Goal: Information Seeking & Learning: Compare options

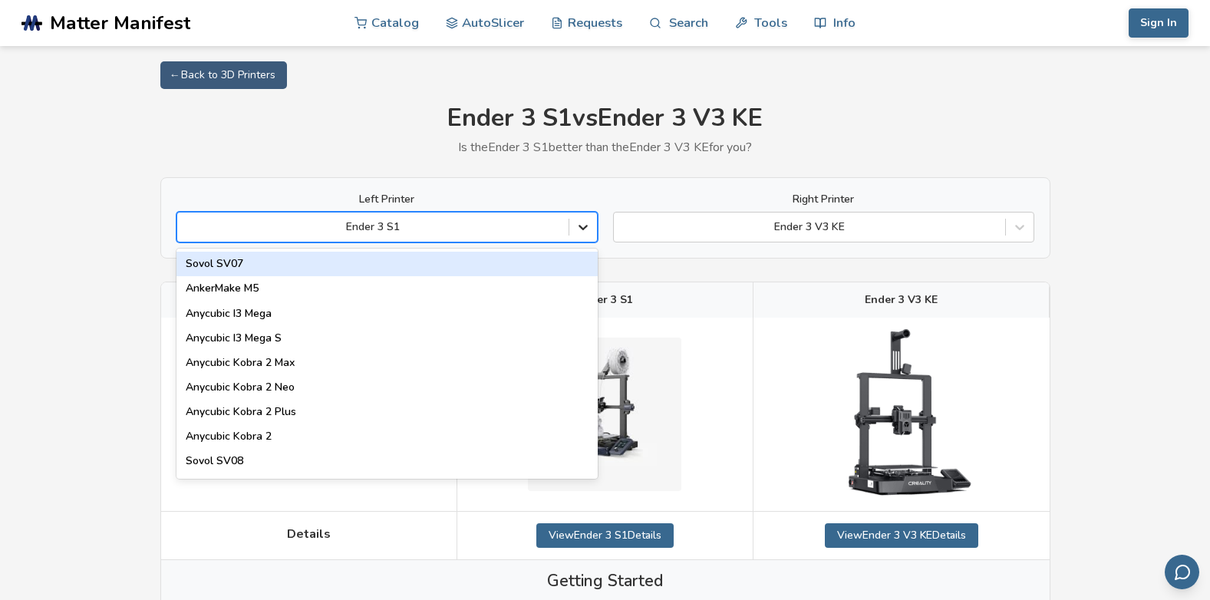
click at [583, 228] on icon at bounding box center [583, 227] width 15 height 15
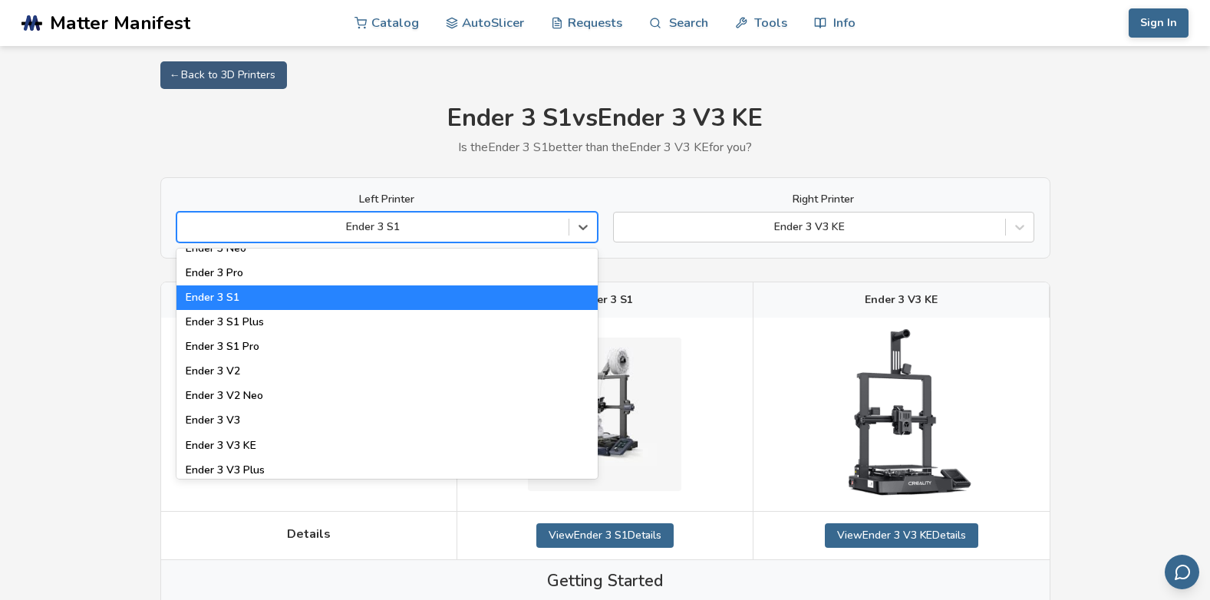
scroll to position [1458, 0]
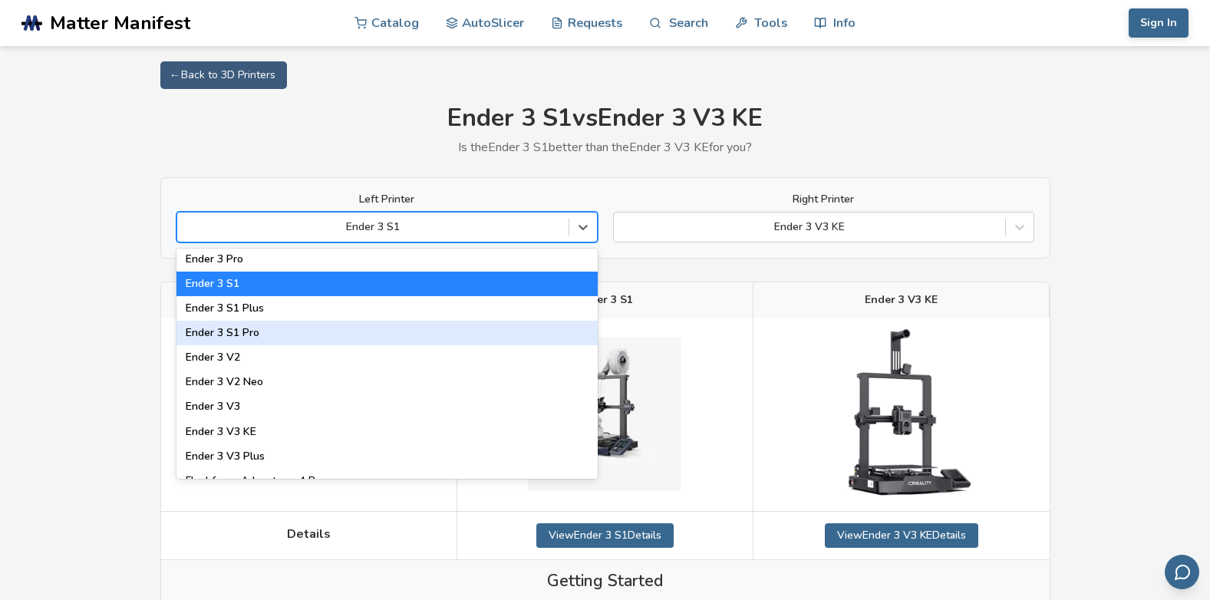
click at [340, 335] on div "Ender 3 S1 Pro" at bounding box center [387, 333] width 421 height 25
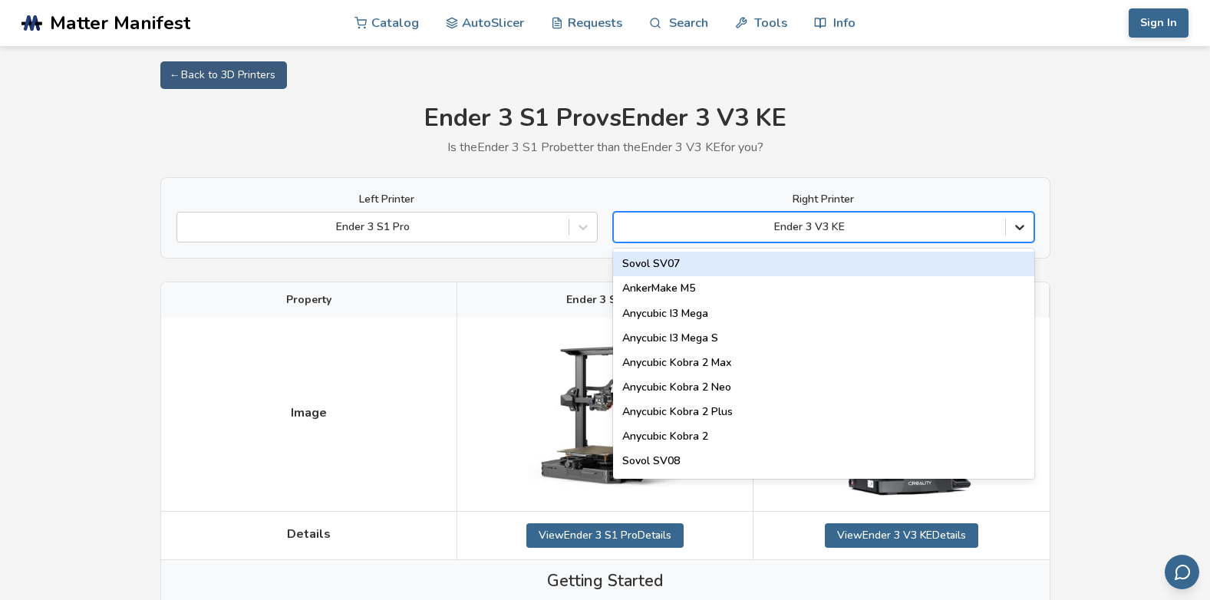
click at [1019, 232] on icon at bounding box center [1019, 227] width 15 height 15
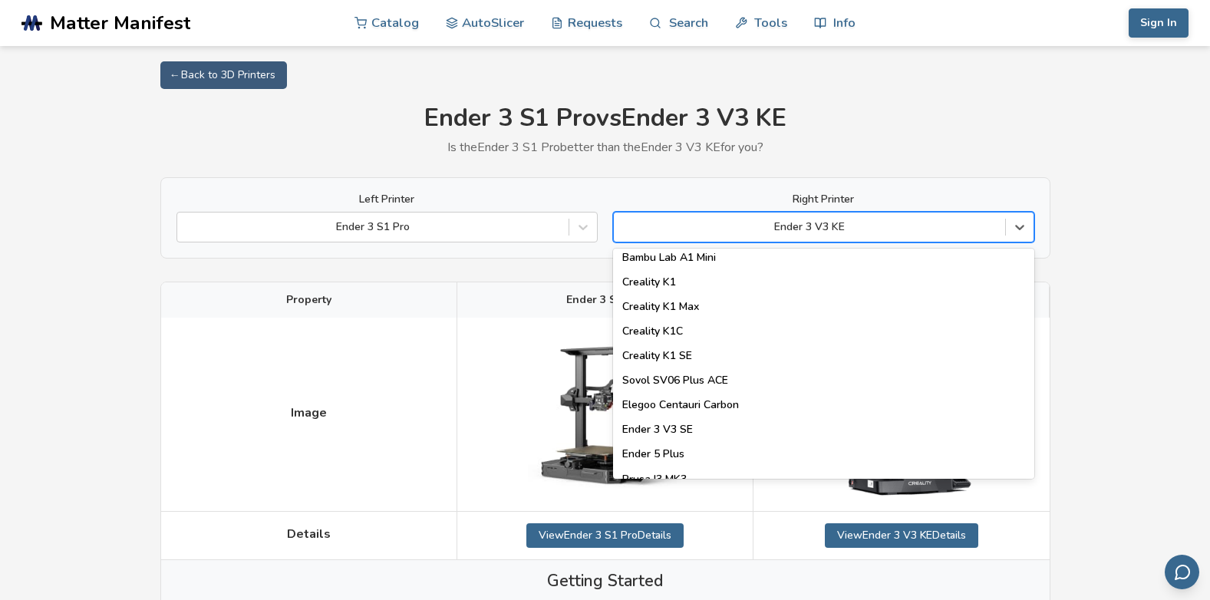
scroll to position [461, 0]
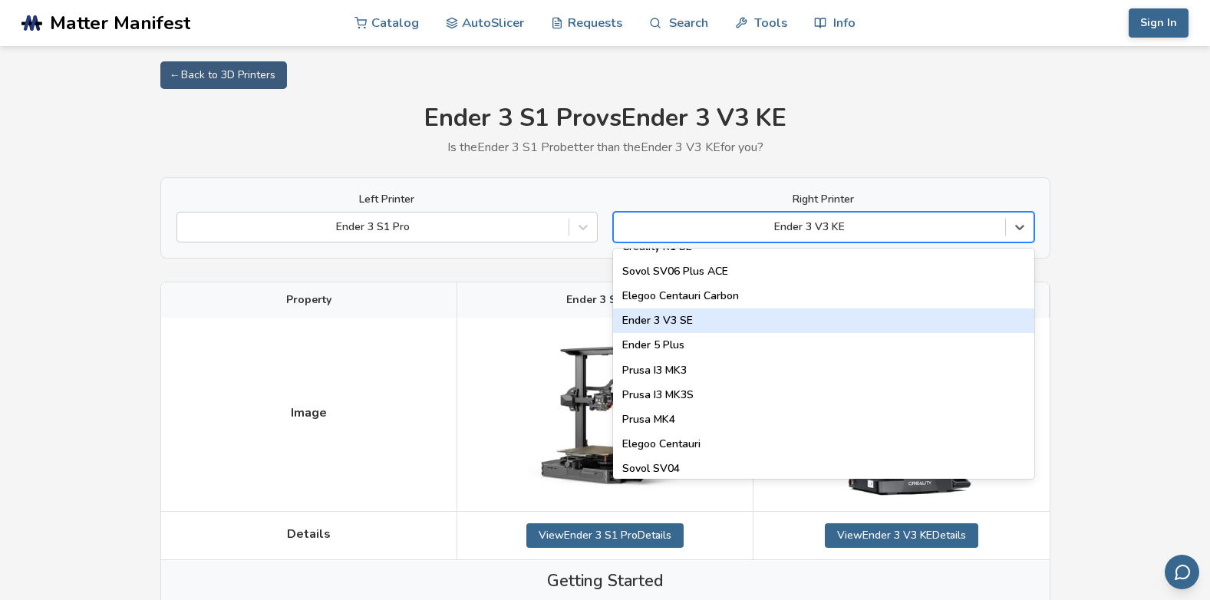
click at [857, 317] on div "Ender 3 V3 SE" at bounding box center [823, 321] width 421 height 25
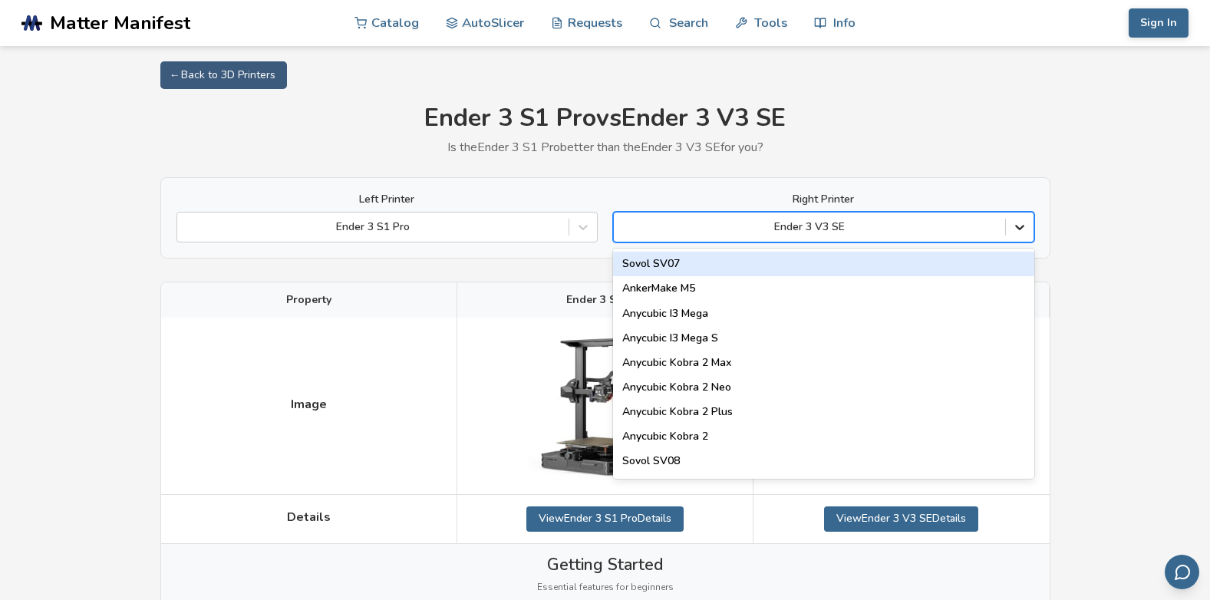
click at [1020, 226] on icon at bounding box center [1019, 227] width 15 height 15
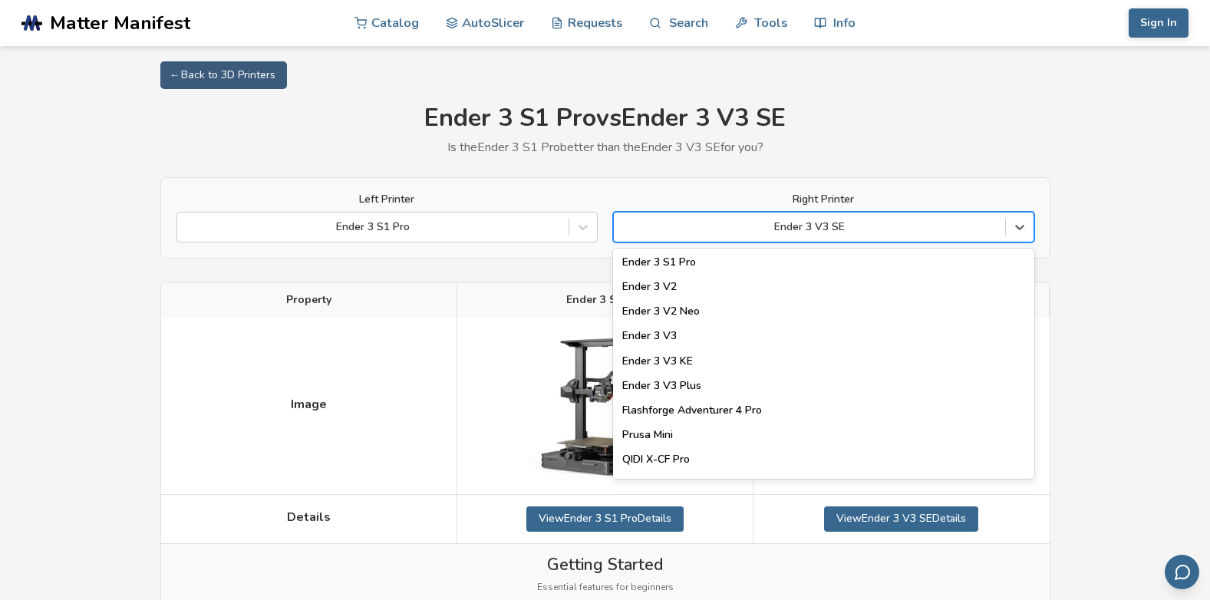
scroll to position [1535, 0]
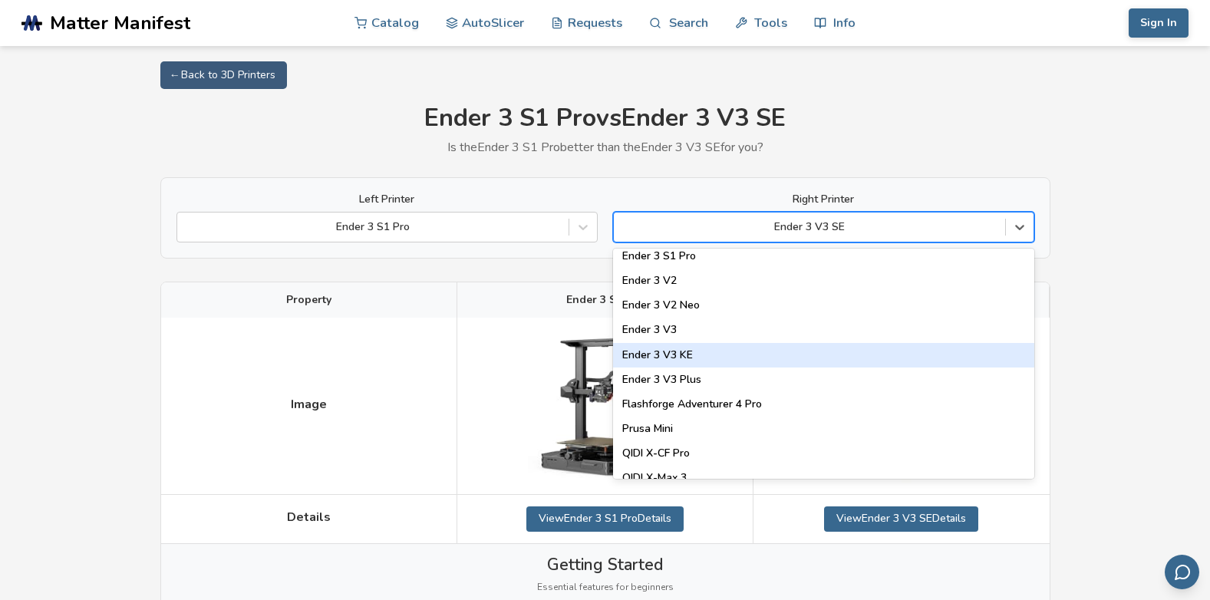
click at [795, 357] on div "Ender 3 V3 KE" at bounding box center [823, 355] width 421 height 25
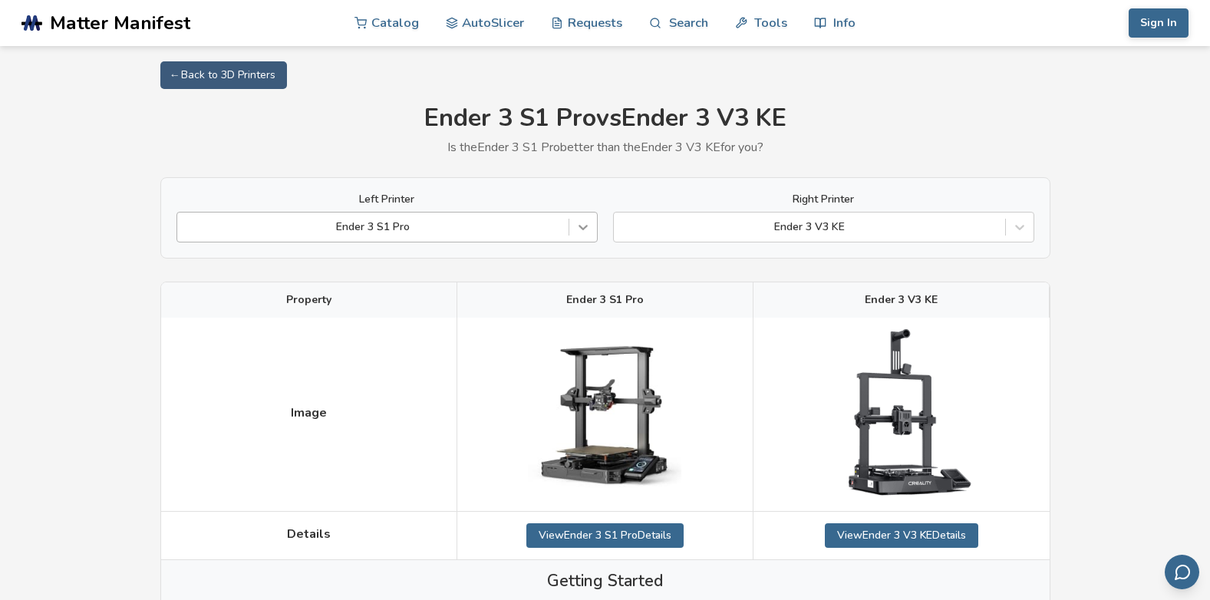
click at [581, 232] on icon at bounding box center [583, 227] width 15 height 15
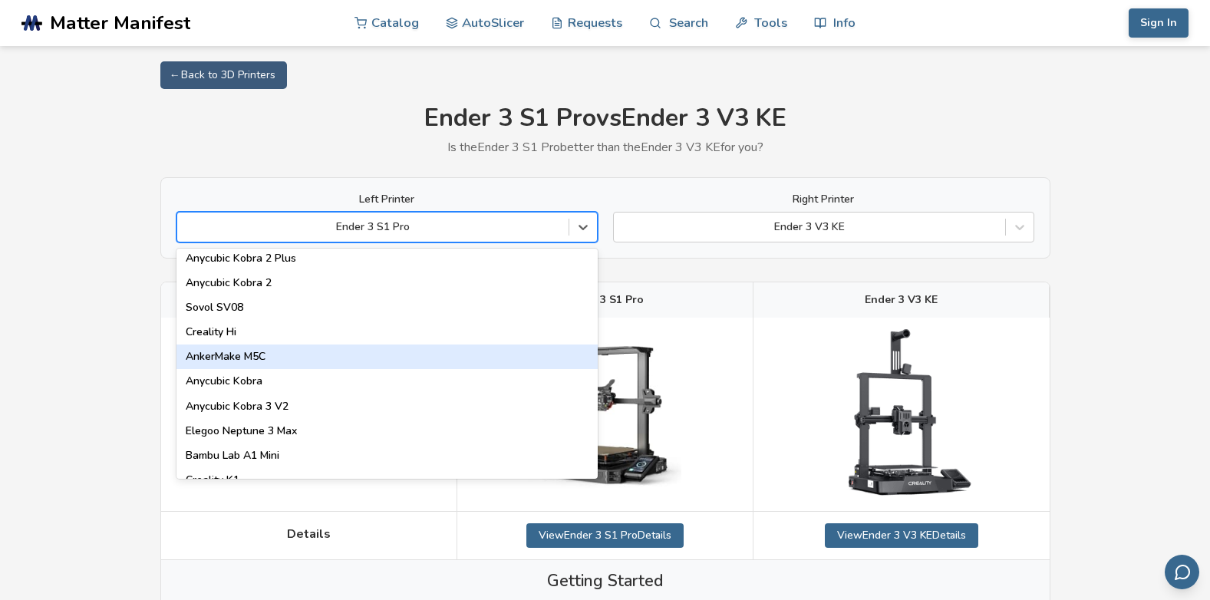
scroll to position [230, 0]
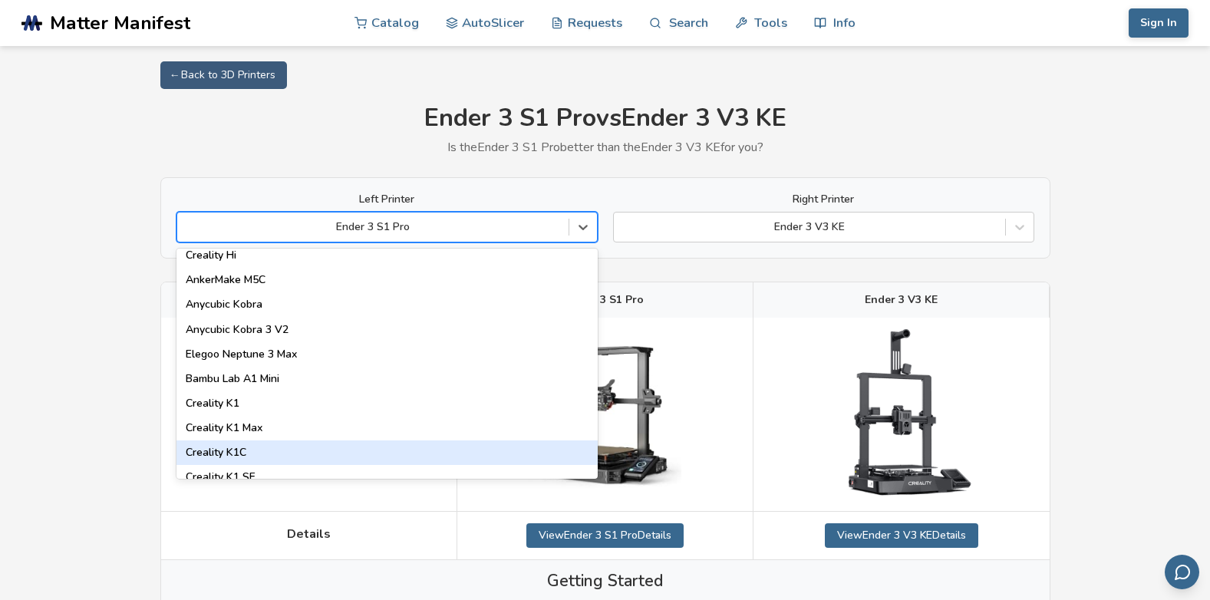
click at [249, 450] on div "Creality K1C" at bounding box center [387, 453] width 421 height 25
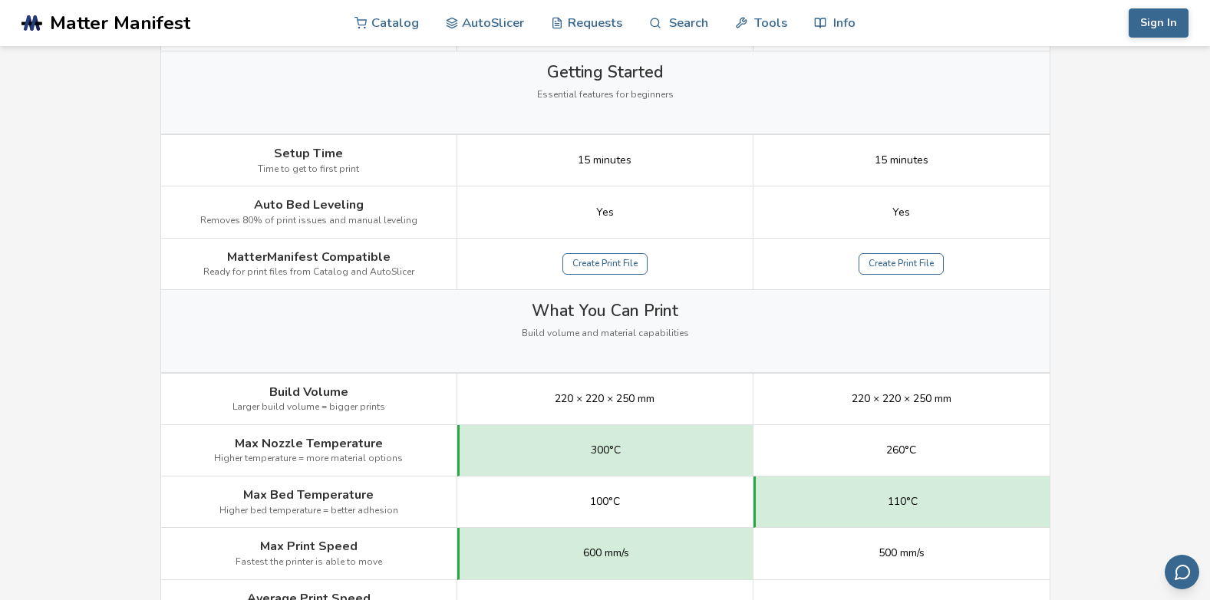
scroll to position [537, 0]
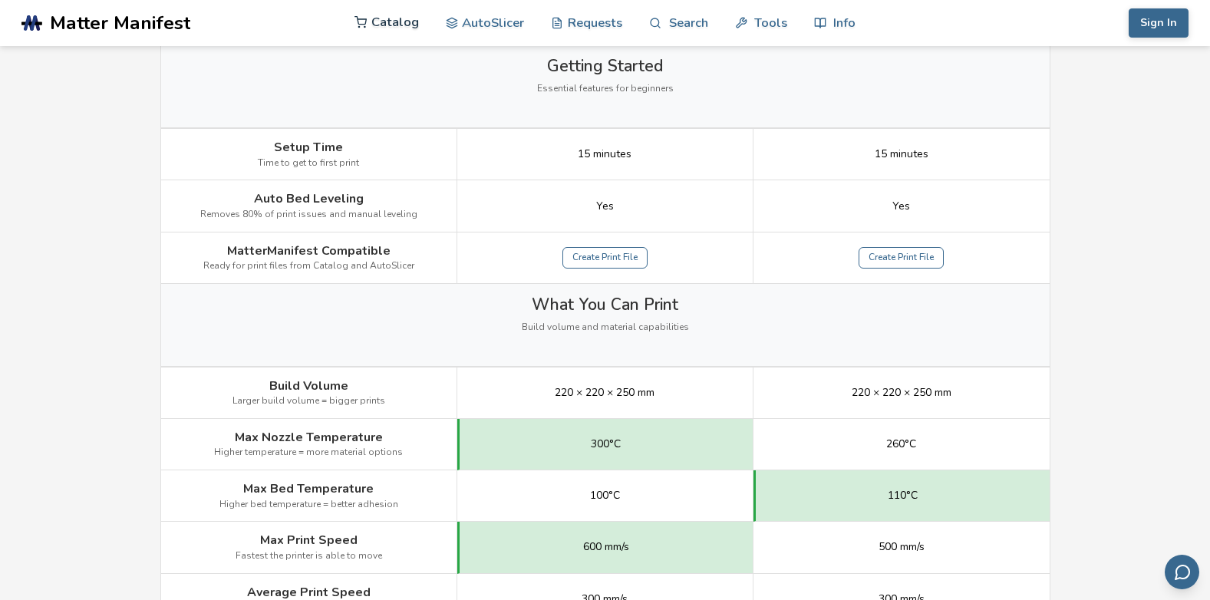
click at [408, 23] on link "Catalog" at bounding box center [387, 22] width 64 height 46
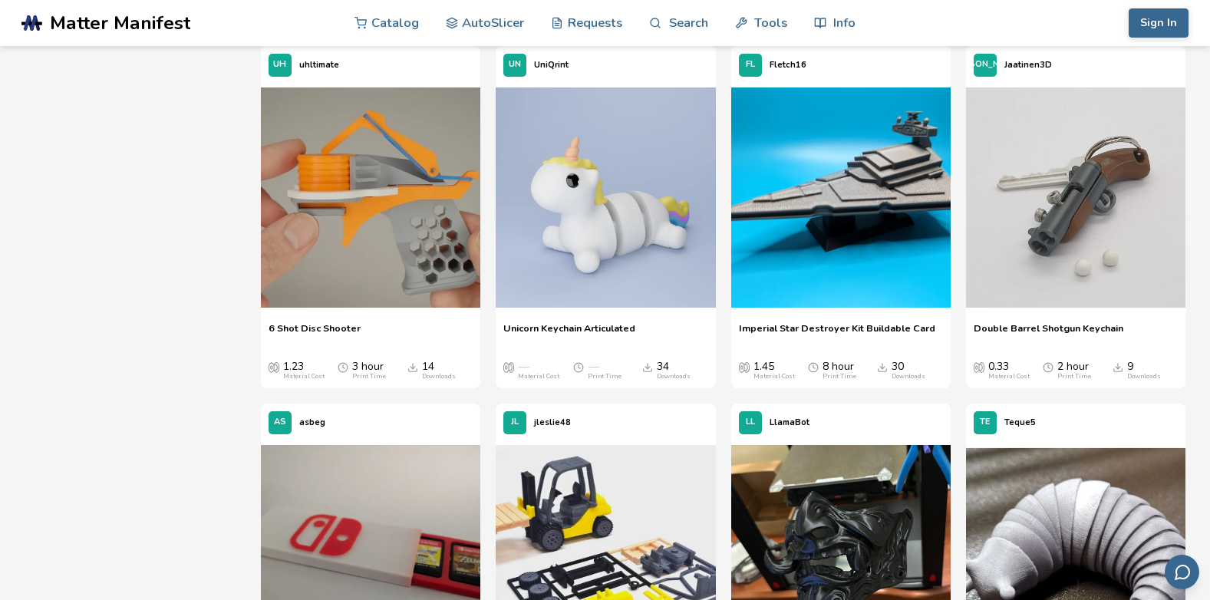
scroll to position [4221, 0]
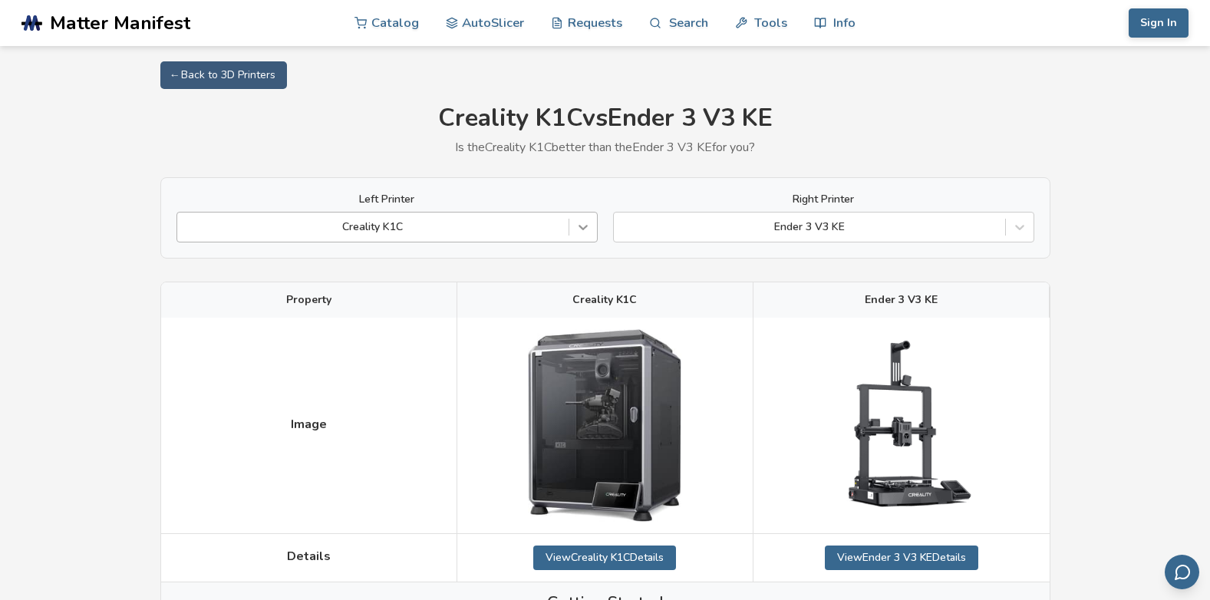
click at [586, 229] on icon at bounding box center [583, 227] width 15 height 15
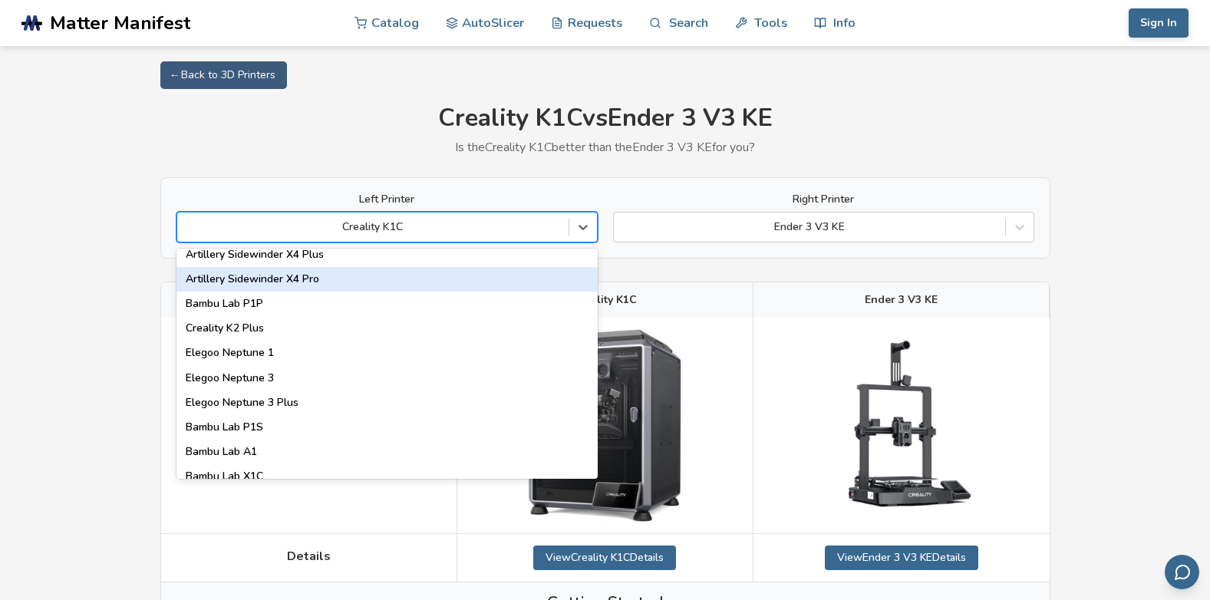
scroll to position [998, 0]
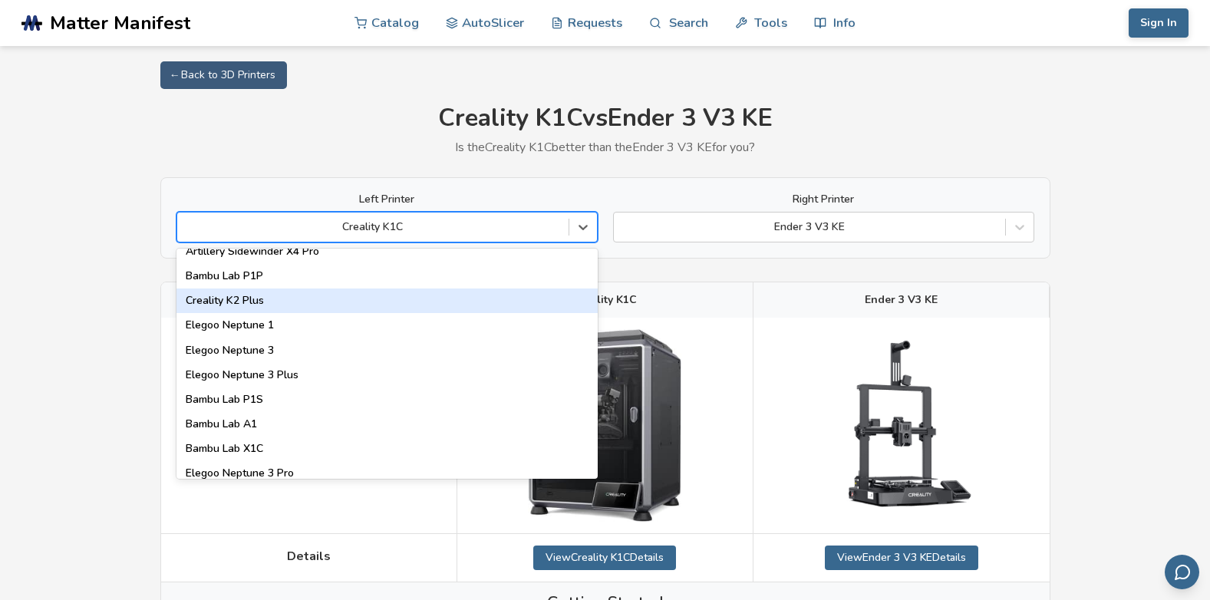
click at [321, 309] on div "Creality K2 Plus" at bounding box center [387, 301] width 421 height 25
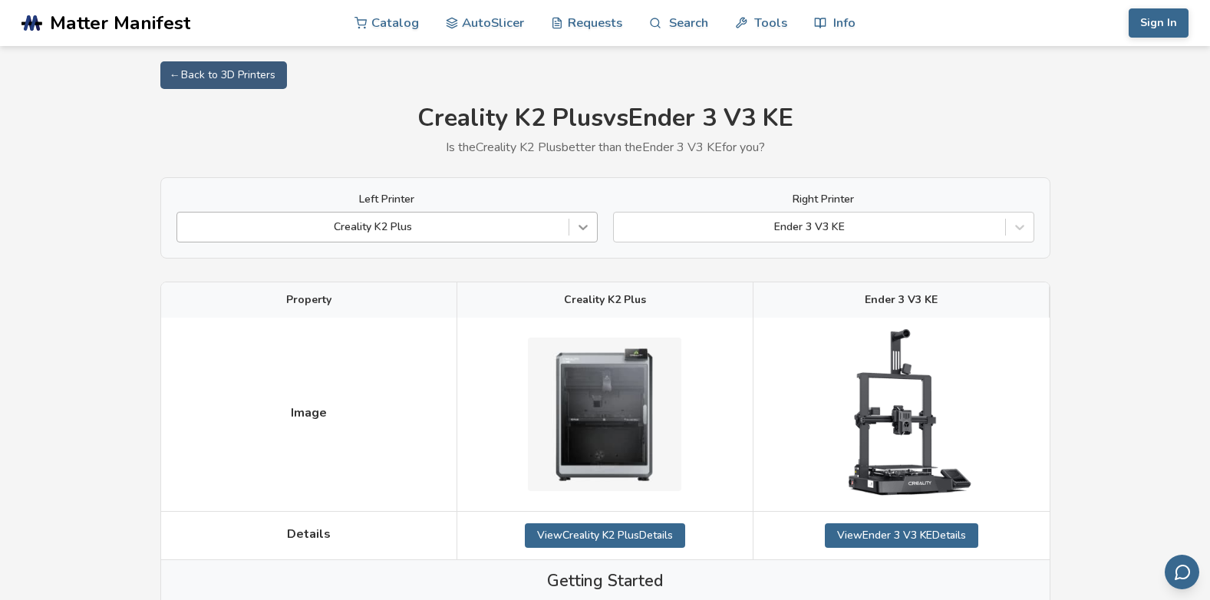
click at [586, 227] on icon at bounding box center [583, 227] width 15 height 15
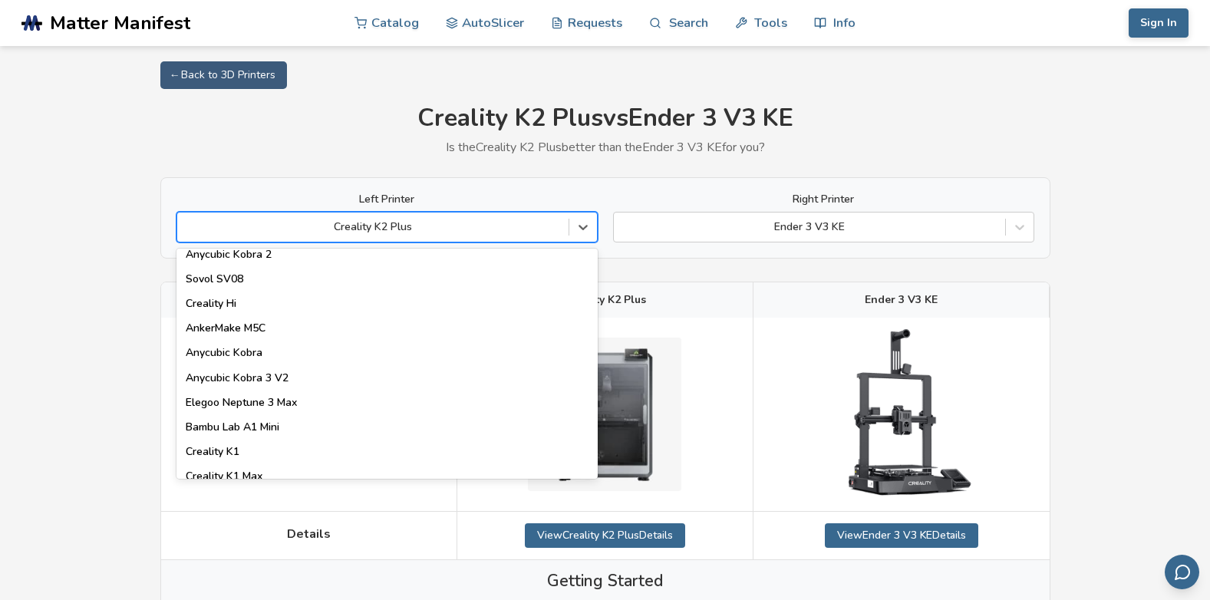
scroll to position [230, 0]
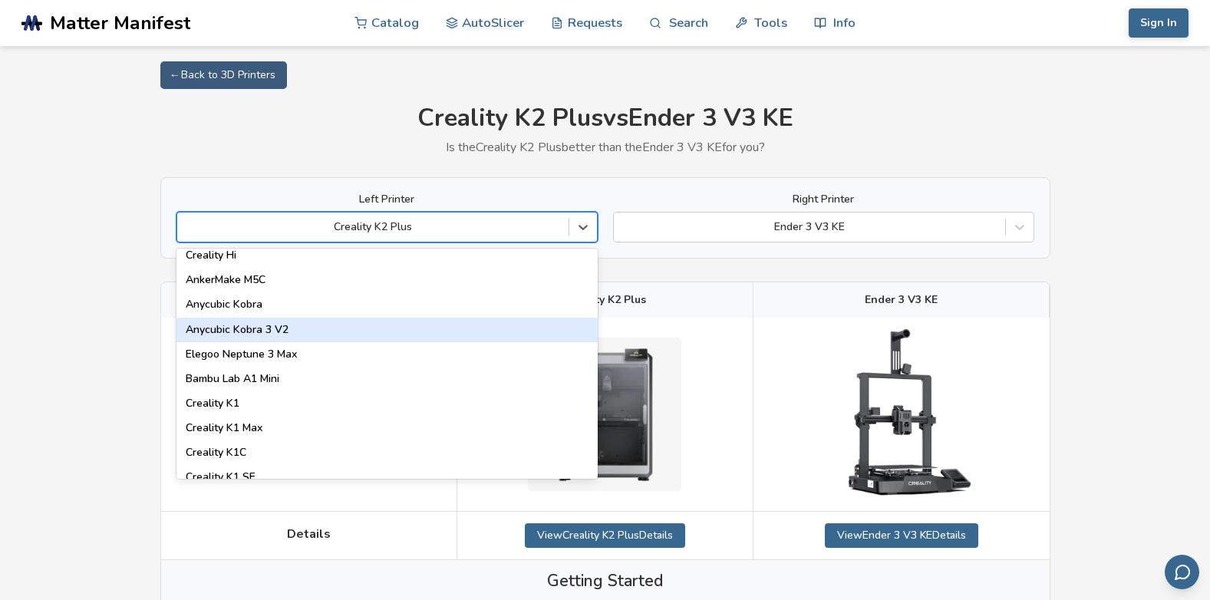
click at [303, 335] on div "Anycubic Kobra 3 V2" at bounding box center [387, 330] width 421 height 25
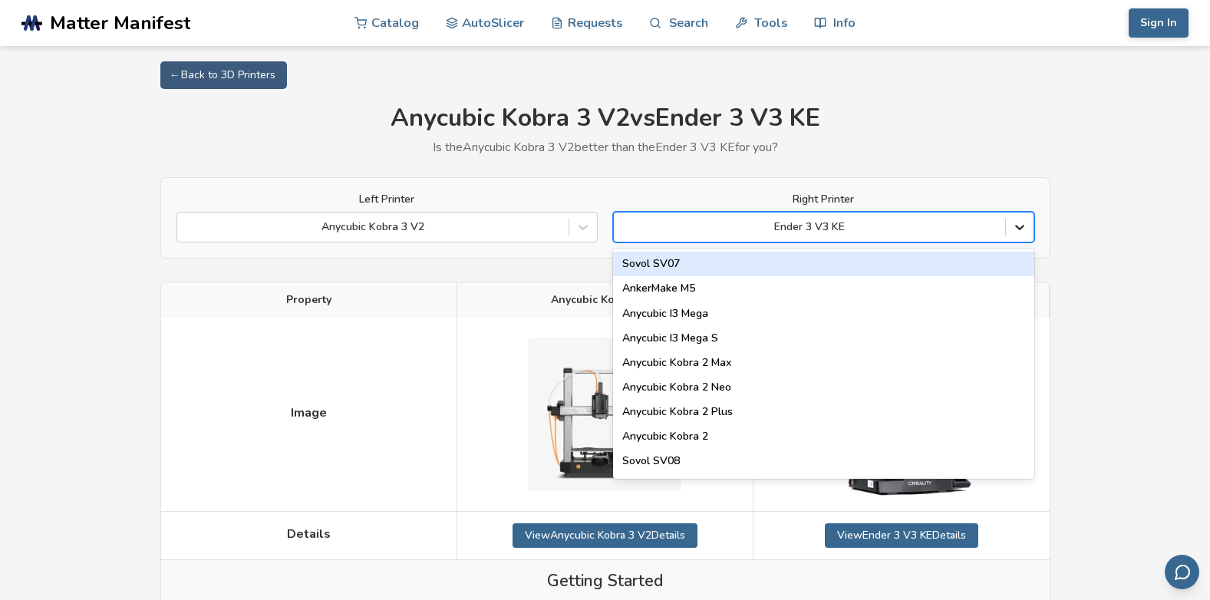
click at [1020, 226] on icon at bounding box center [1019, 227] width 15 height 15
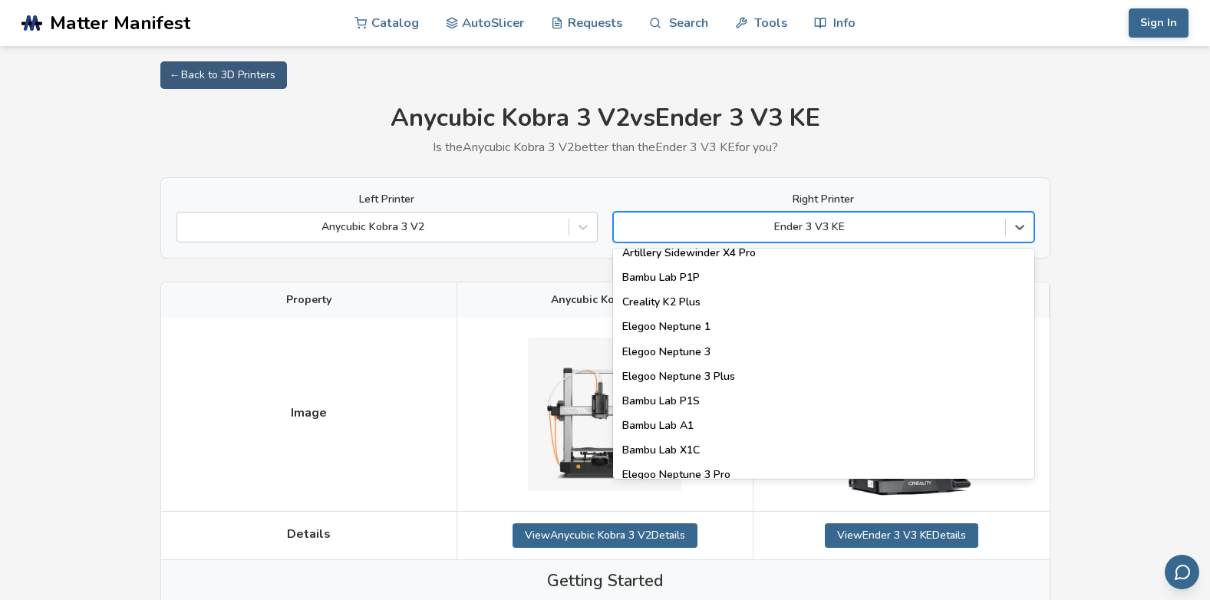
scroll to position [998, 0]
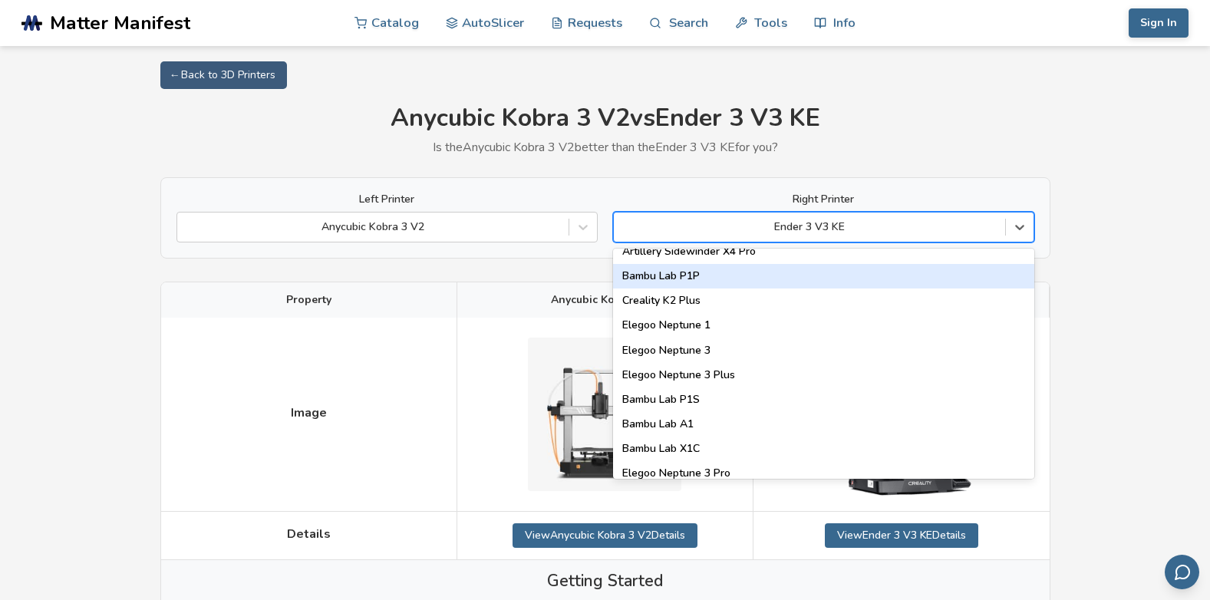
click at [787, 272] on div "Bambu Lab P1P" at bounding box center [823, 276] width 421 height 25
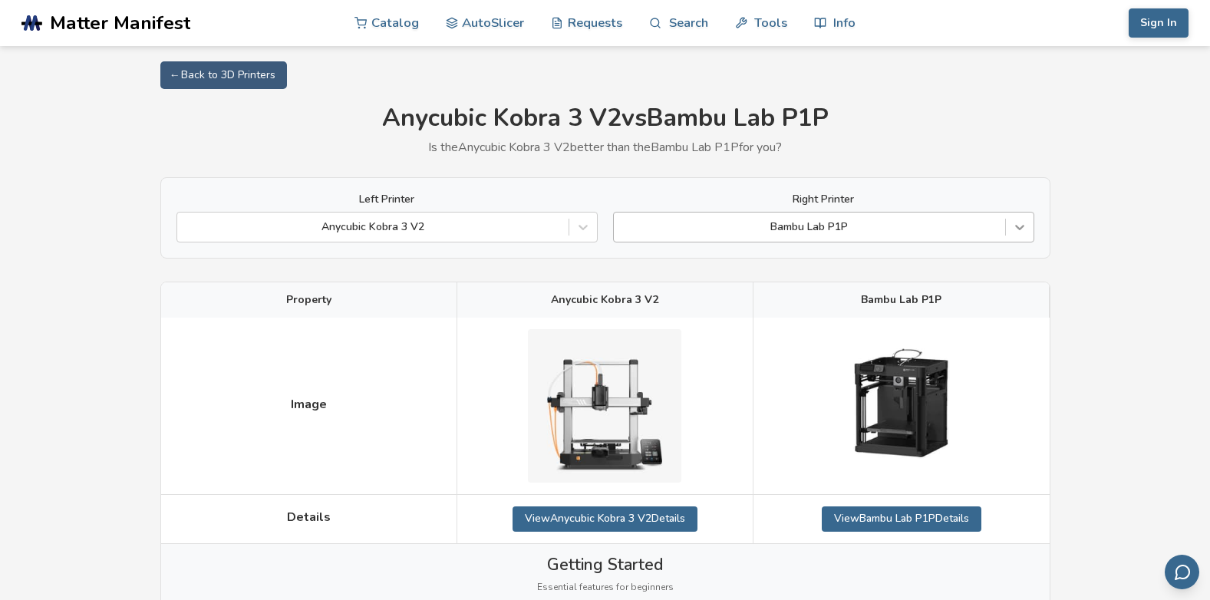
click at [1023, 229] on icon at bounding box center [1019, 227] width 15 height 15
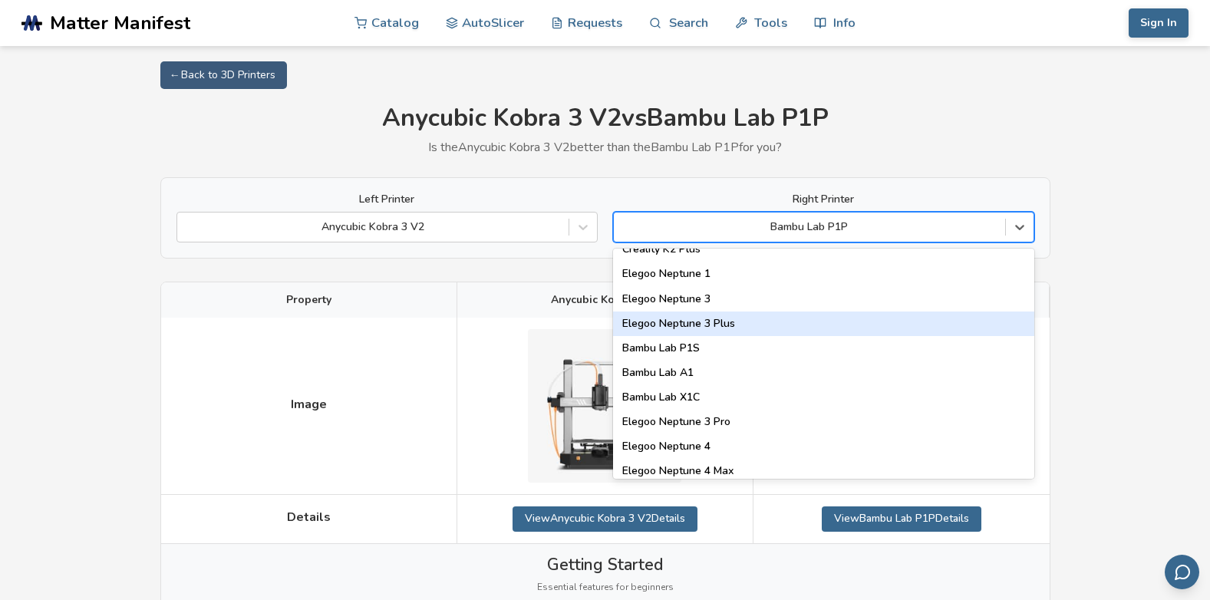
scroll to position [1075, 0]
click at [763, 328] on div "Bambu Lab P1S" at bounding box center [823, 323] width 421 height 25
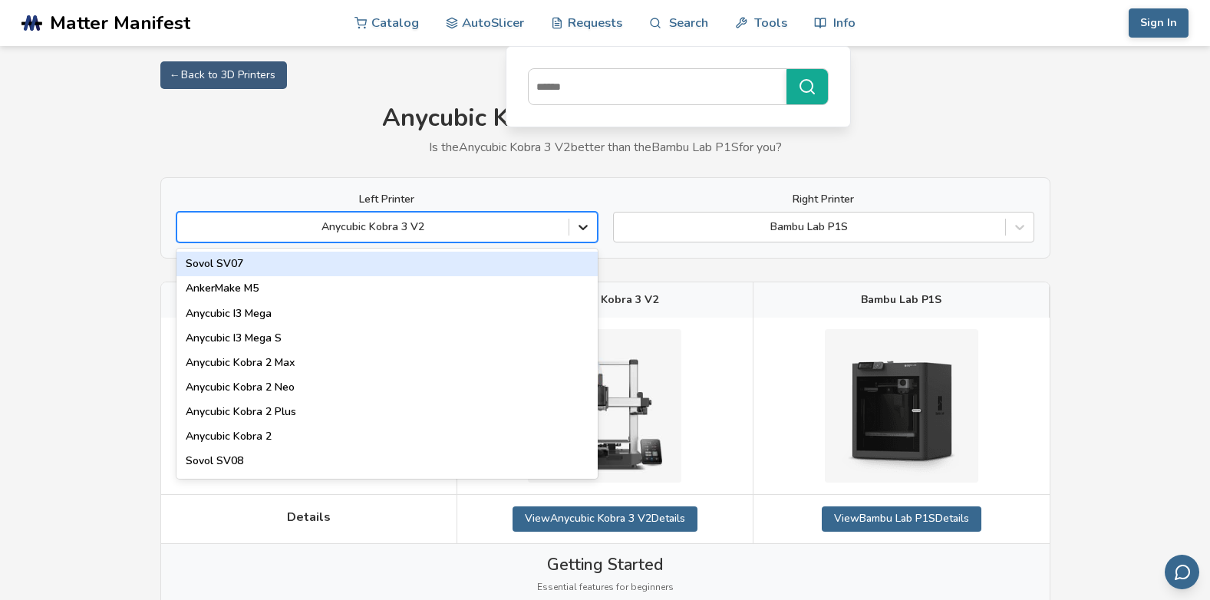
click at [584, 226] on icon at bounding box center [583, 227] width 15 height 15
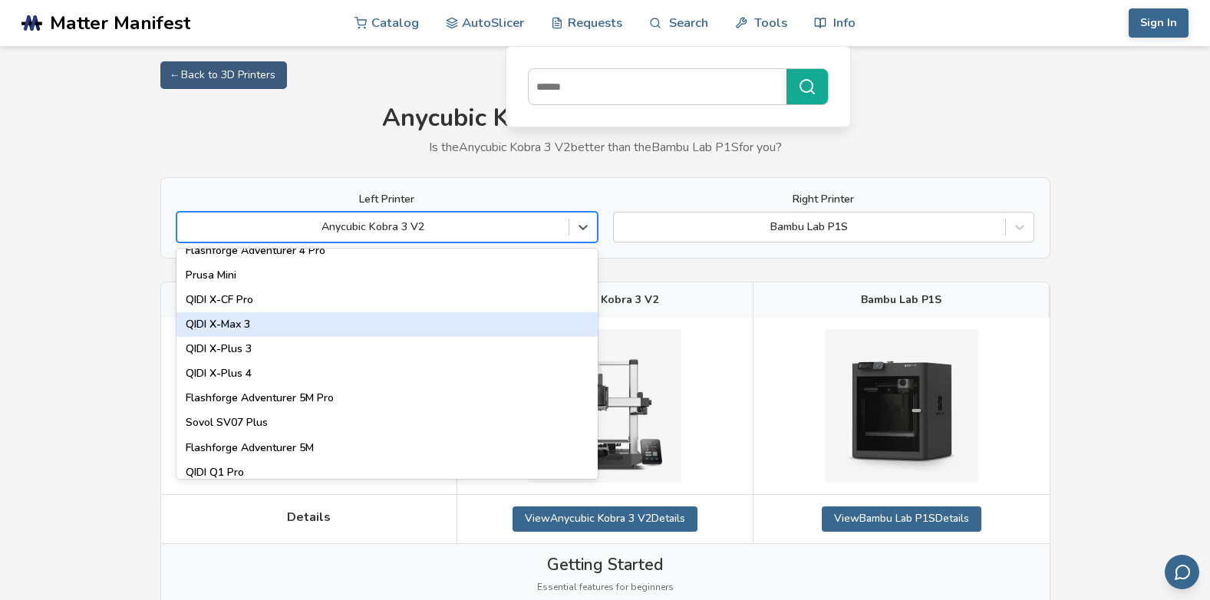
scroll to position [1765, 0]
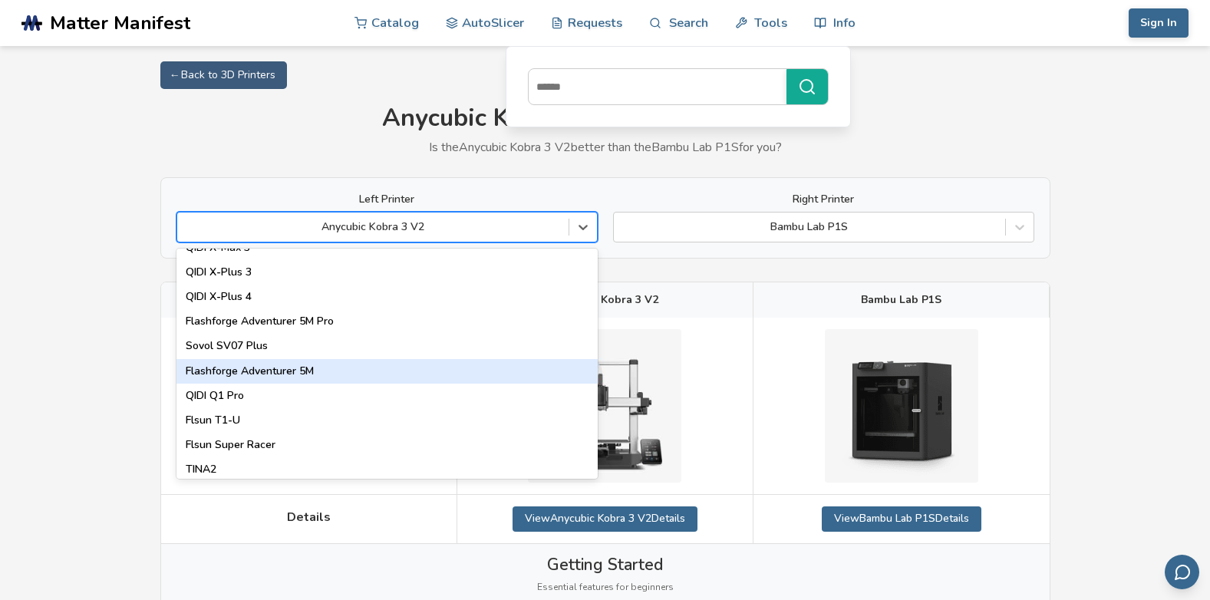
click at [271, 367] on div "Flashforge Adventurer 5M" at bounding box center [387, 371] width 421 height 25
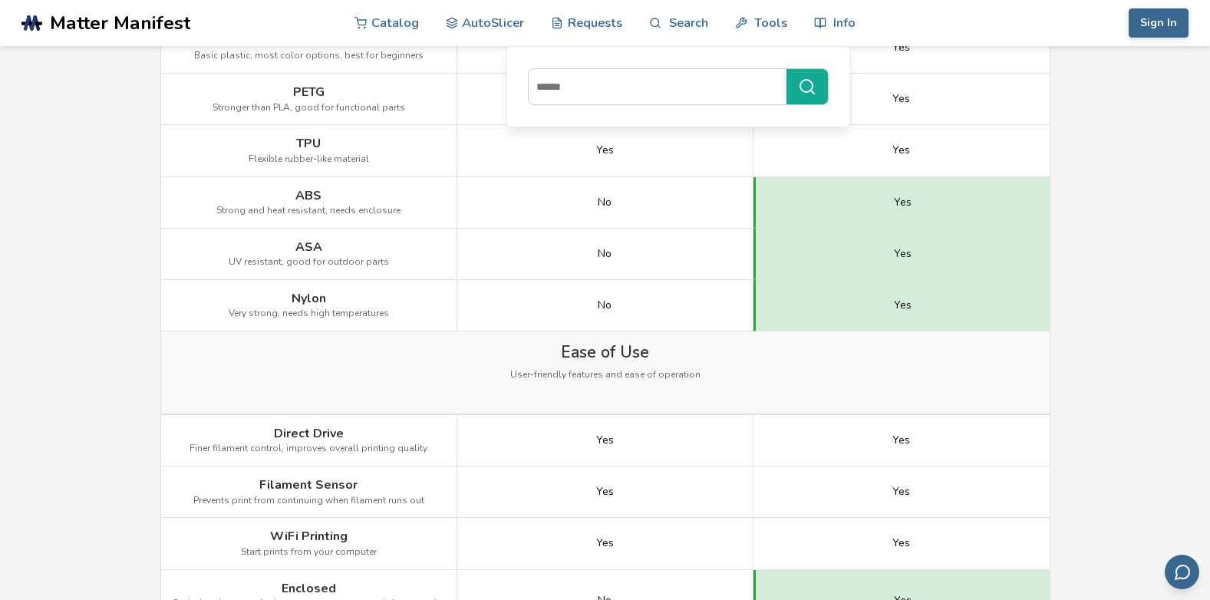
scroll to position [1075, 0]
